Goal: Find specific page/section: Find specific page/section

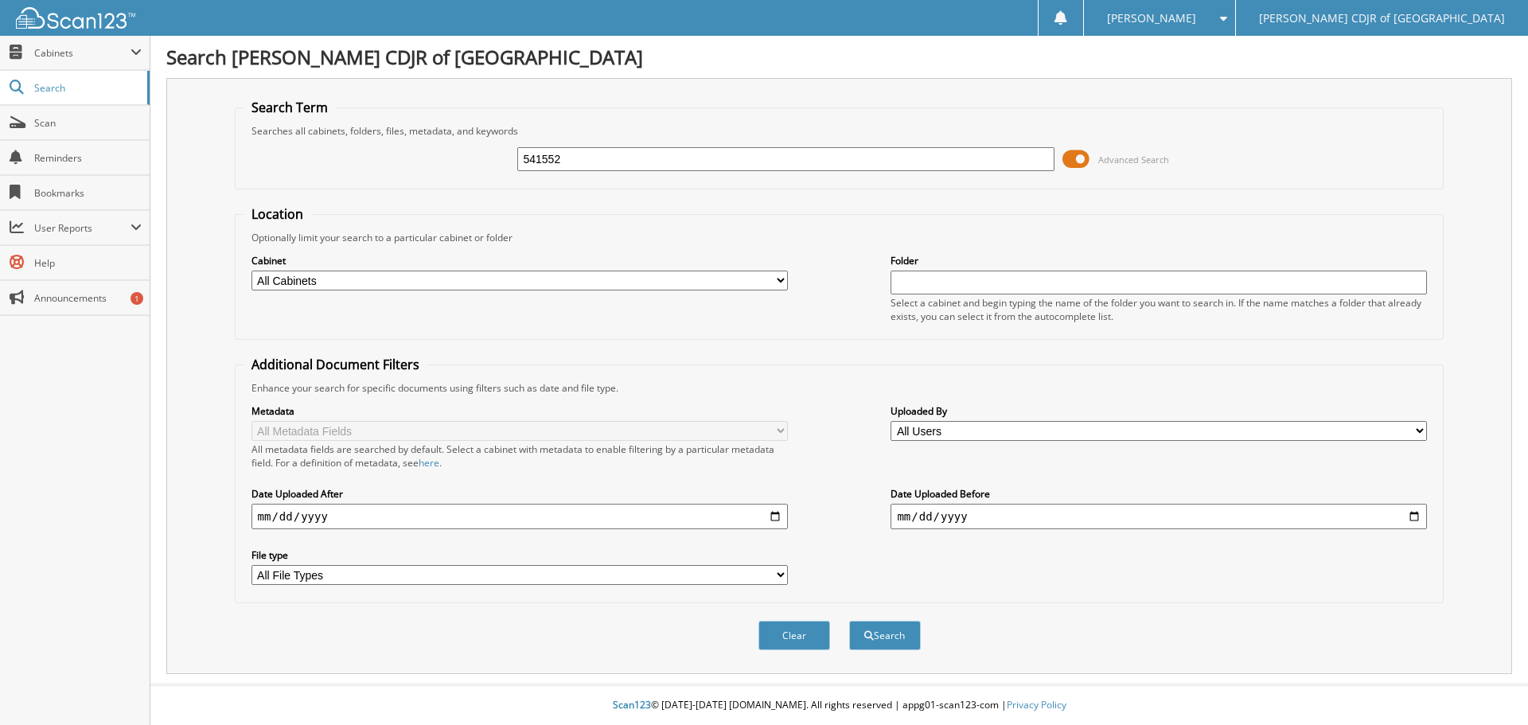
type input "541552"
click at [849, 621] on button "Search" at bounding box center [885, 635] width 72 height 29
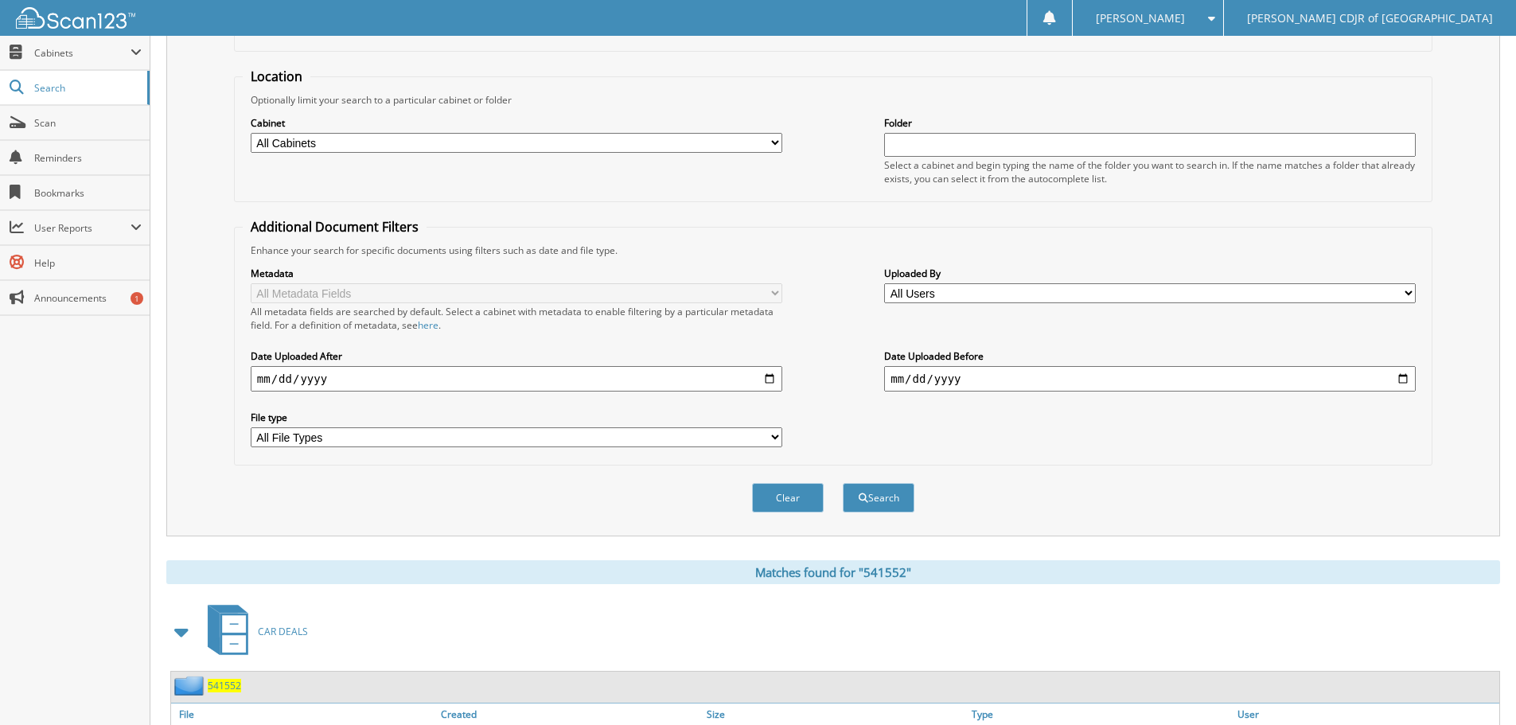
scroll to position [227, 0]
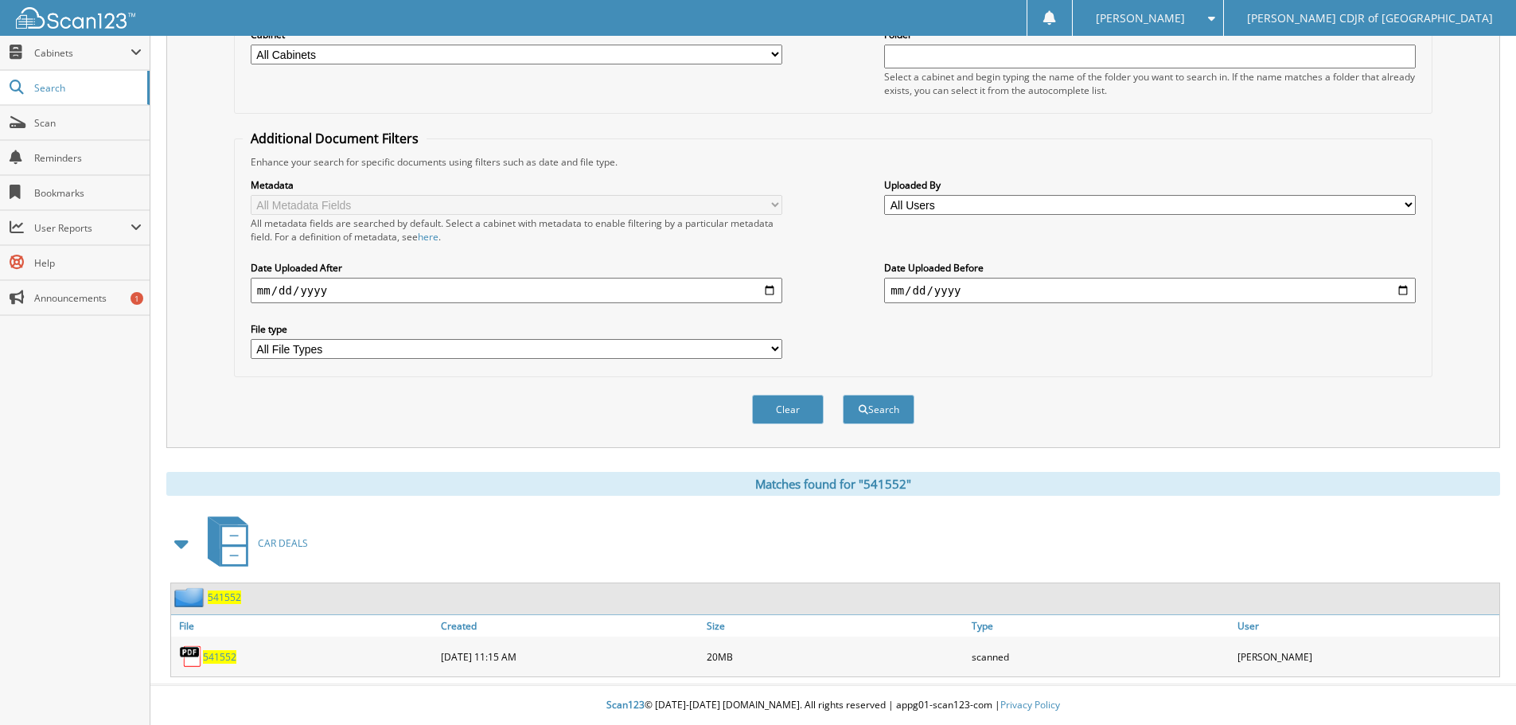
click at [223, 655] on span "541552" at bounding box center [219, 657] width 33 height 14
